Goal: Find specific page/section: Find specific page/section

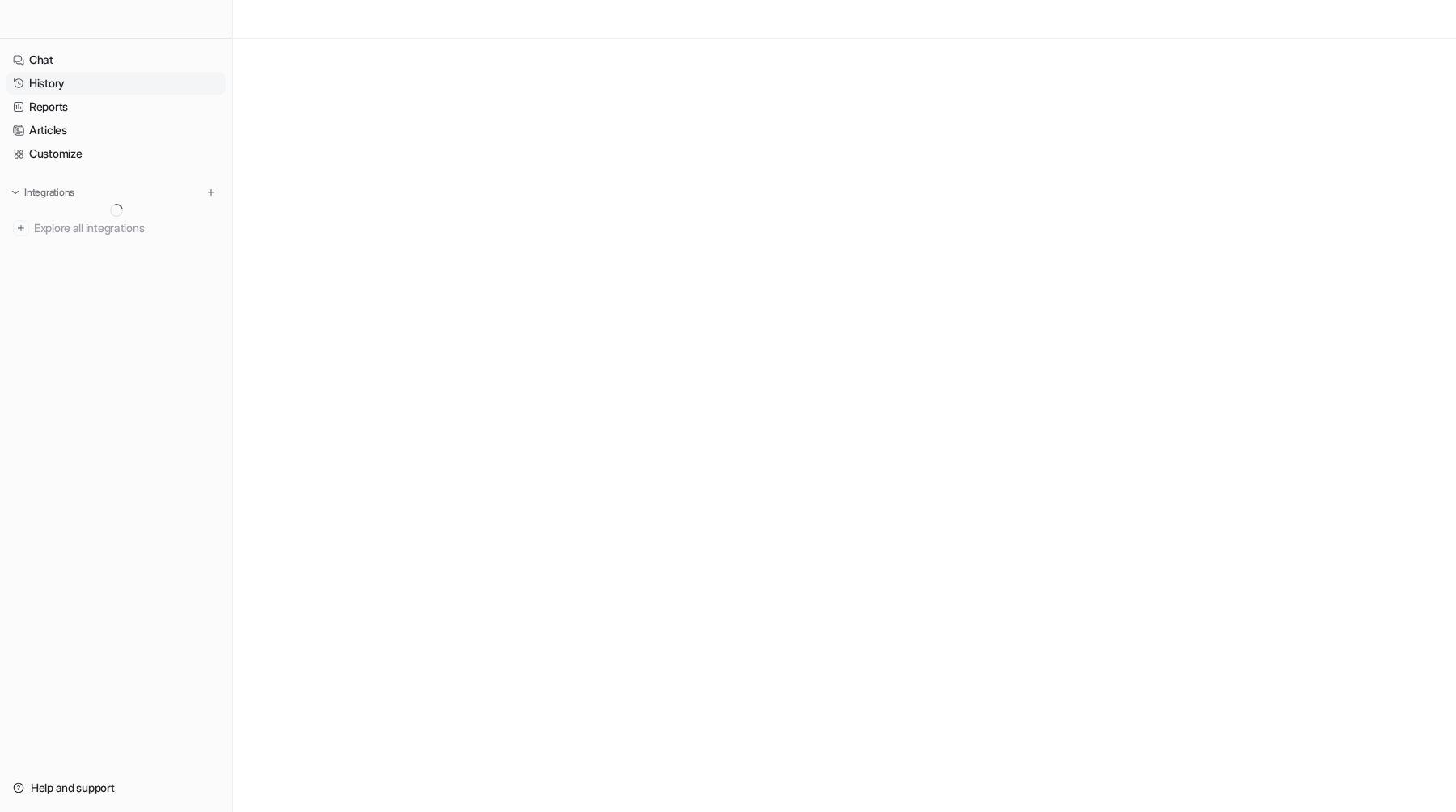
click at [62, 84] on link "History" at bounding box center [116, 83] width 219 height 22
